Goal: Information Seeking & Learning: Learn about a topic

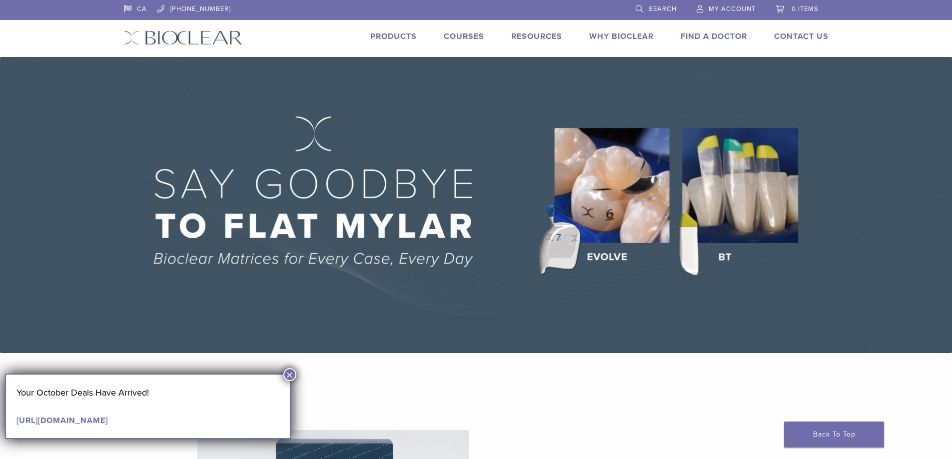
click at [405, 36] on link "Products" at bounding box center [393, 36] width 46 height 10
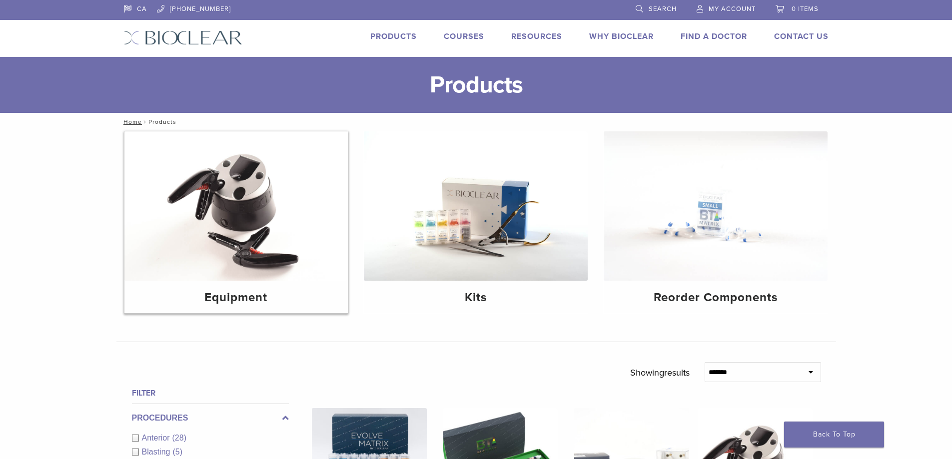
click at [306, 272] on img at bounding box center [236, 205] width 224 height 149
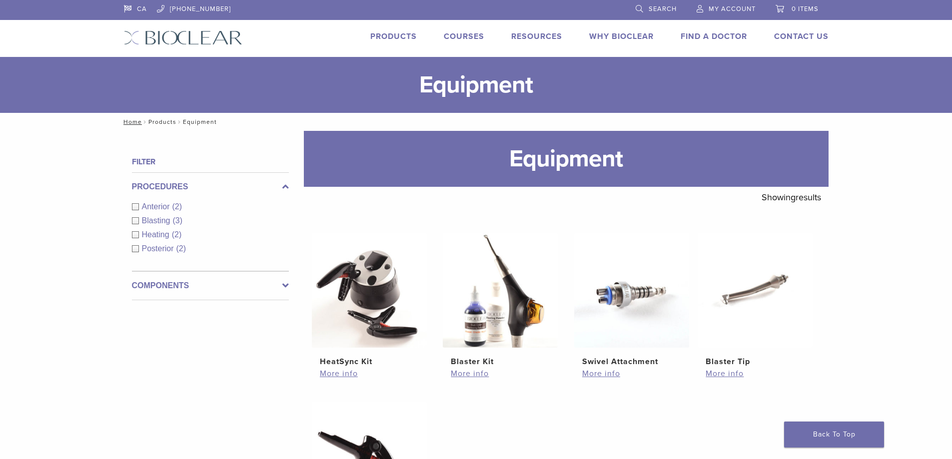
click at [163, 122] on link "Products" at bounding box center [162, 121] width 28 height 7
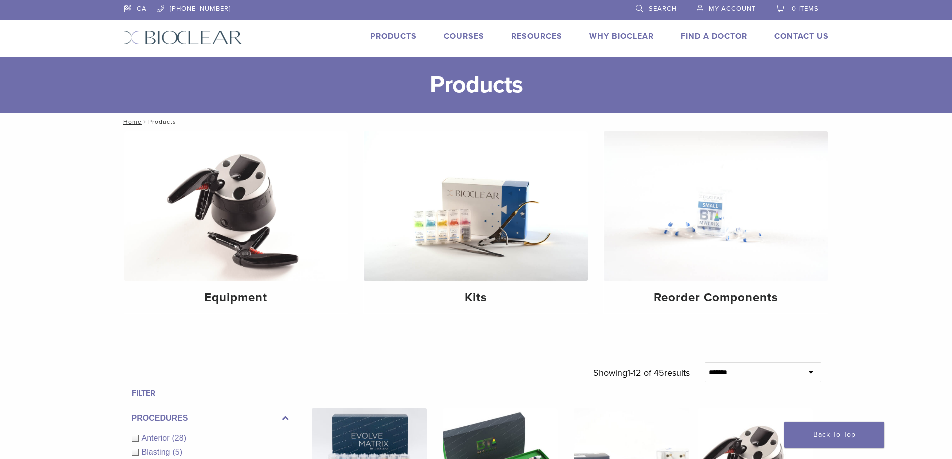
click at [205, 123] on nav "Home / Products" at bounding box center [475, 122] width 719 height 18
click at [514, 268] on img at bounding box center [476, 205] width 224 height 149
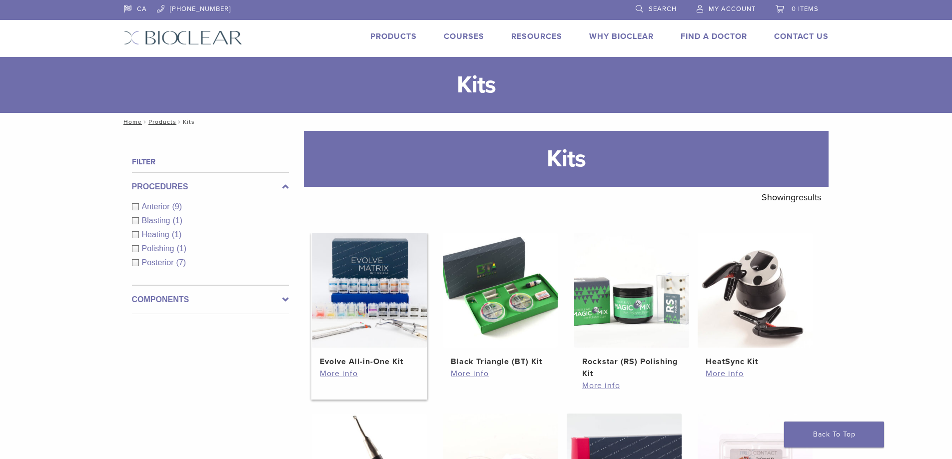
click at [364, 288] on img at bounding box center [369, 290] width 115 height 115
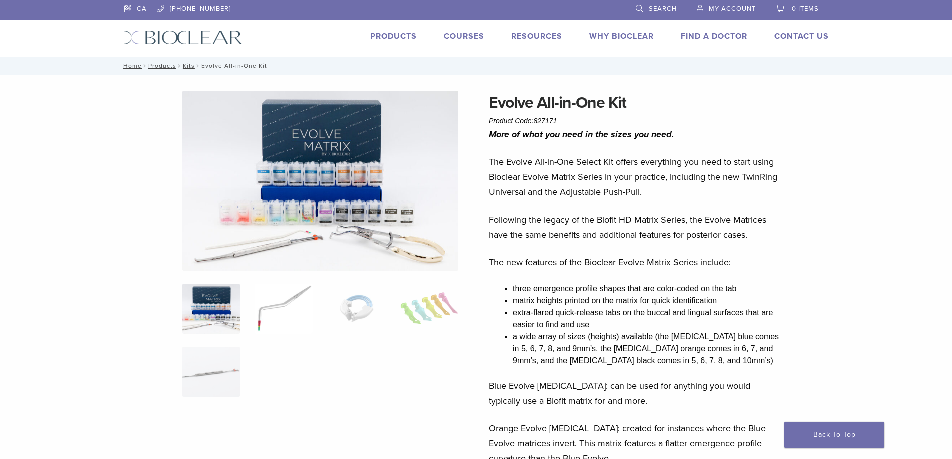
click at [275, 306] on img at bounding box center [283, 309] width 57 height 50
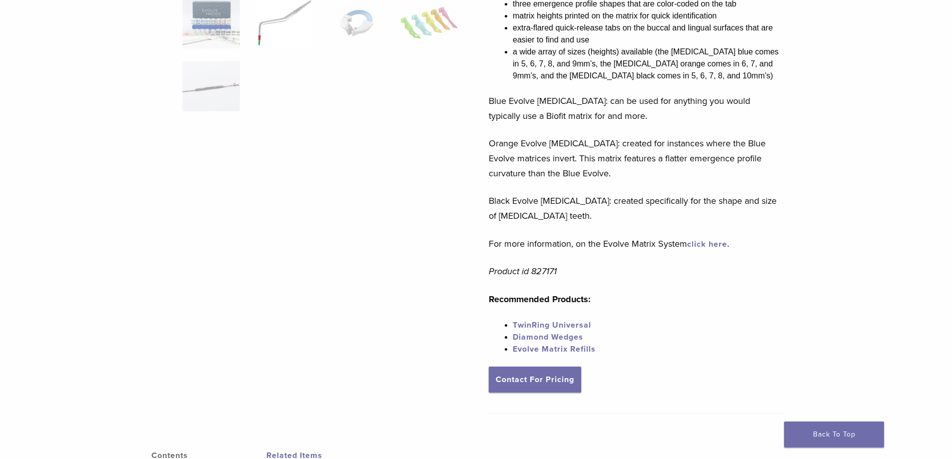
scroll to position [300, 0]
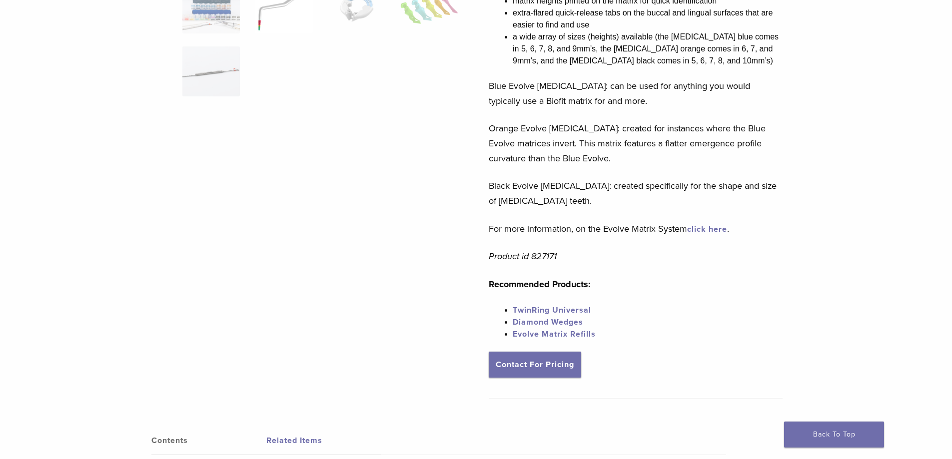
click at [529, 324] on link "Diamond Wedges" at bounding box center [548, 322] width 70 height 10
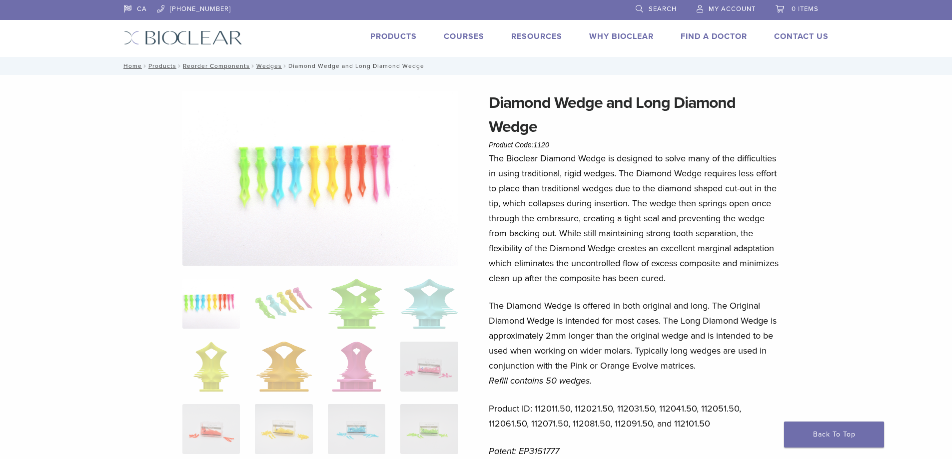
drag, startPoint x: 404, startPoint y: 1, endPoint x: 469, endPoint y: 225, distance: 233.5
click at [469, 225] on div "Diamond Wedge and Long Diamond Wedge Product Code: 1120 $ 48.57 Diamond Wedge a…" at bounding box center [475, 422] width 719 height 663
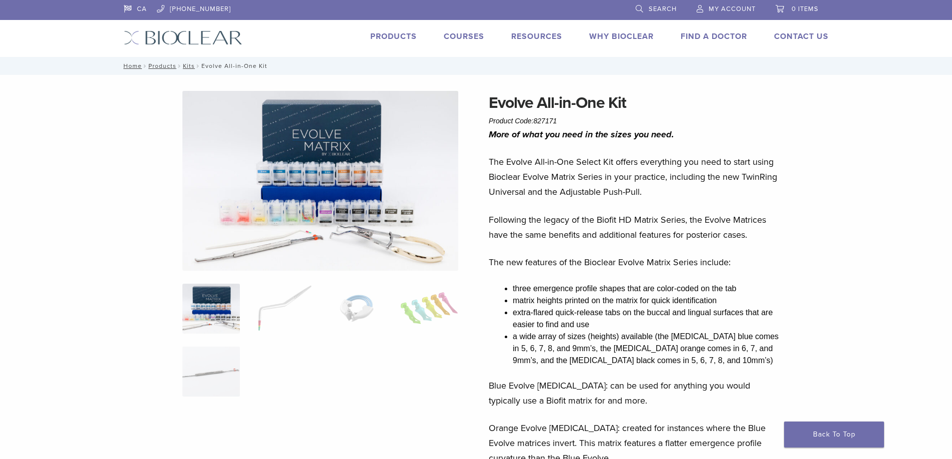
scroll to position [300, 0]
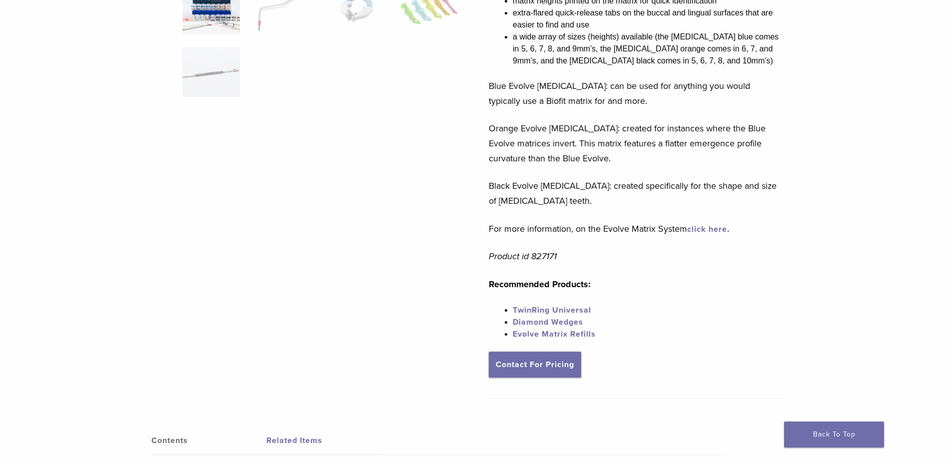
click at [546, 334] on link "Evolve Matrix Refills" at bounding box center [554, 334] width 83 height 10
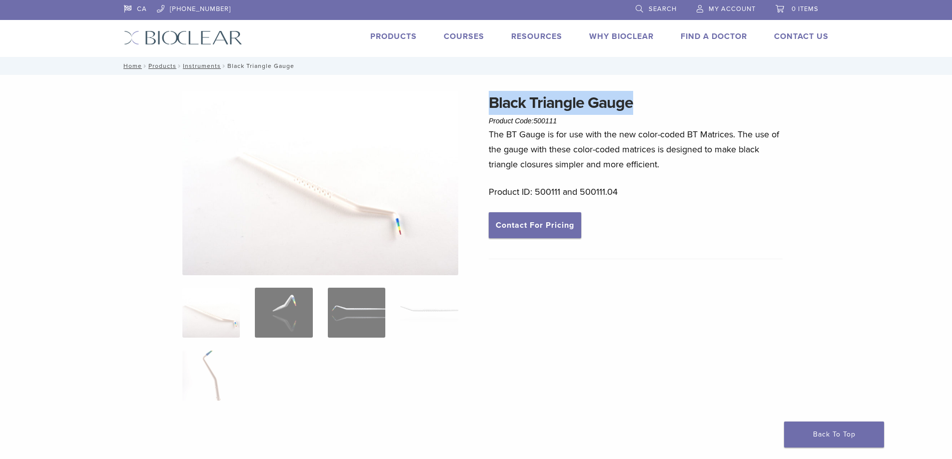
drag, startPoint x: 490, startPoint y: 103, endPoint x: 530, endPoint y: 99, distance: 40.2
click at [629, 89] on div "Black Triangle Gauge Product Code: 500111 $ 43.28 – $ 117.60 Price range: $43.2…" at bounding box center [475, 356] width 719 height 563
